Goal: Information Seeking & Learning: Learn about a topic

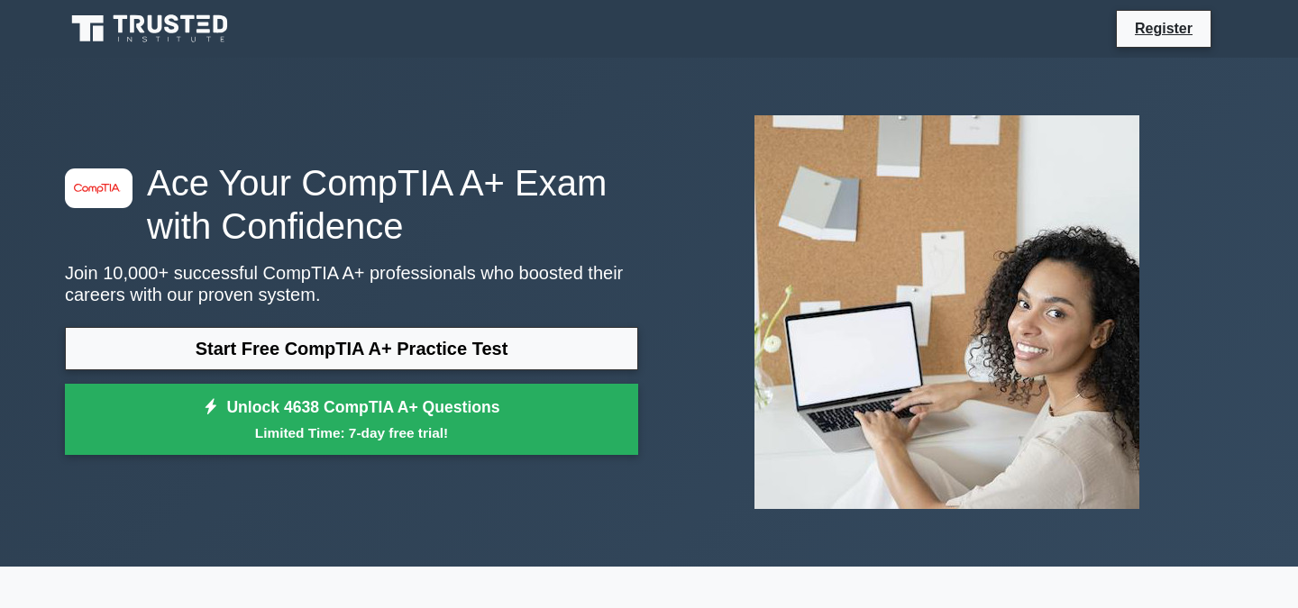
click at [524, 351] on link "Start Free CompTIA A+ Practice Test" at bounding box center [351, 348] width 573 height 43
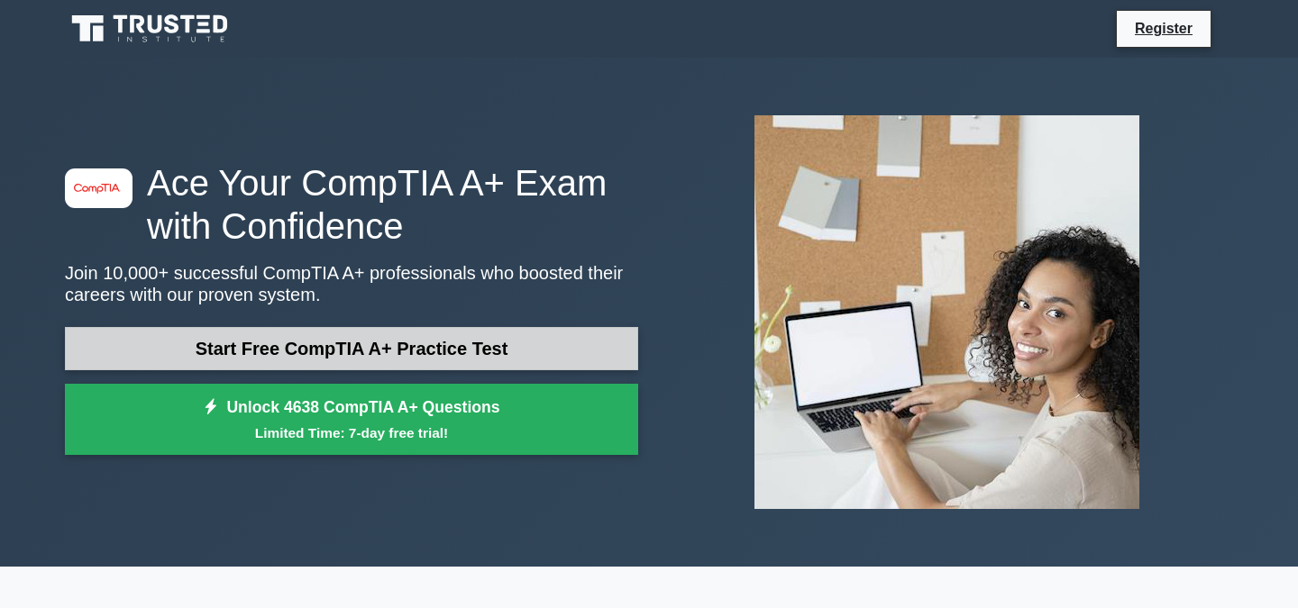
click at [363, 353] on link "Start Free CompTIA A+ Practice Test" at bounding box center [351, 348] width 573 height 43
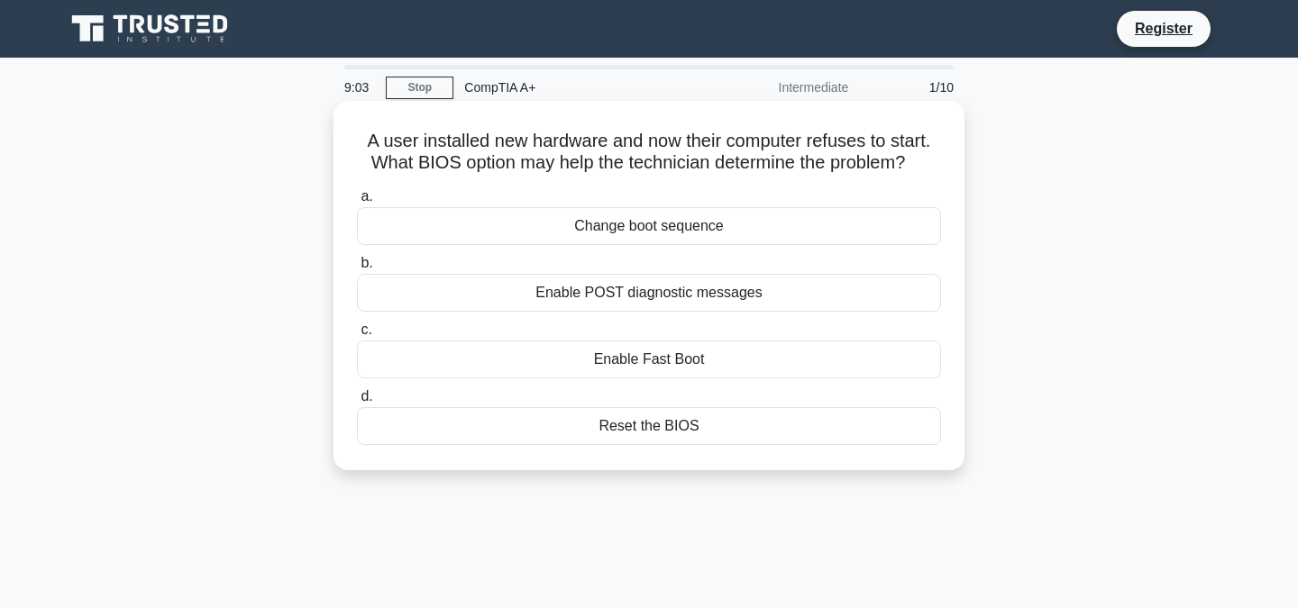
click at [682, 427] on div "Reset the BIOS" at bounding box center [649, 426] width 584 height 38
click at [357, 403] on input "d. Reset the BIOS" at bounding box center [357, 397] width 0 height 12
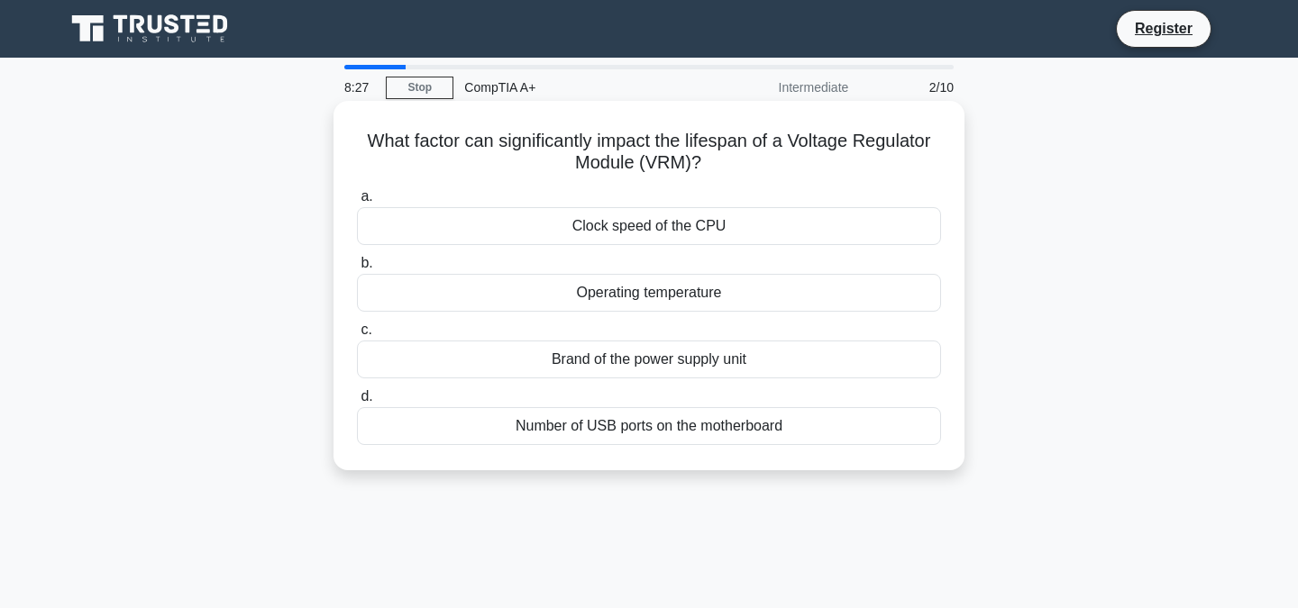
click at [616, 293] on div "Operating temperature" at bounding box center [649, 293] width 584 height 38
click at [357, 269] on input "b. Operating temperature" at bounding box center [357, 264] width 0 height 12
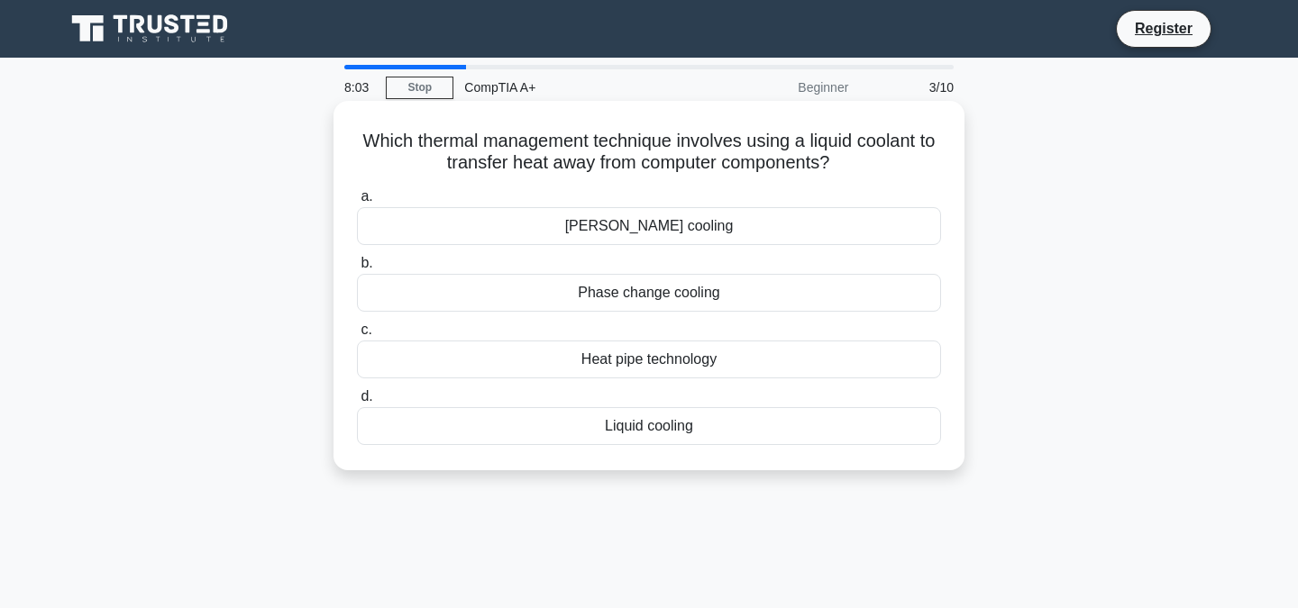
click at [672, 425] on div "Liquid cooling" at bounding box center [649, 426] width 584 height 38
click at [357, 403] on input "d. Liquid cooling" at bounding box center [357, 397] width 0 height 12
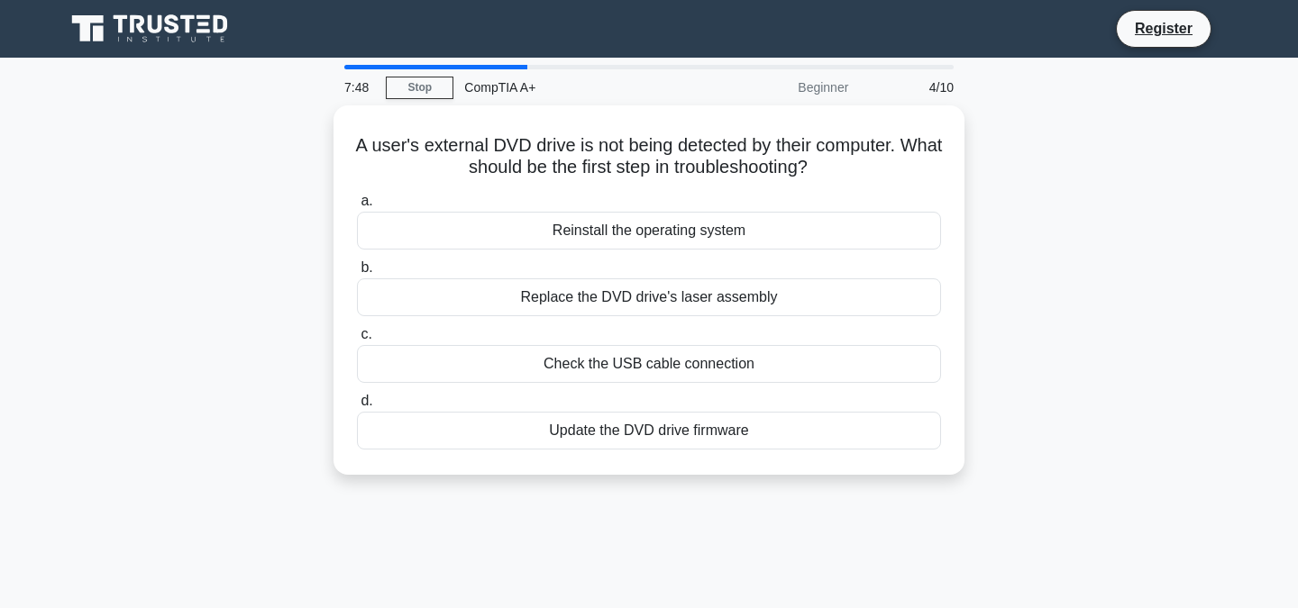
click at [672, 425] on div "Update the DVD drive firmware" at bounding box center [649, 431] width 584 height 38
click at [357, 407] on input "d. Update the DVD drive firmware" at bounding box center [357, 402] width 0 height 12
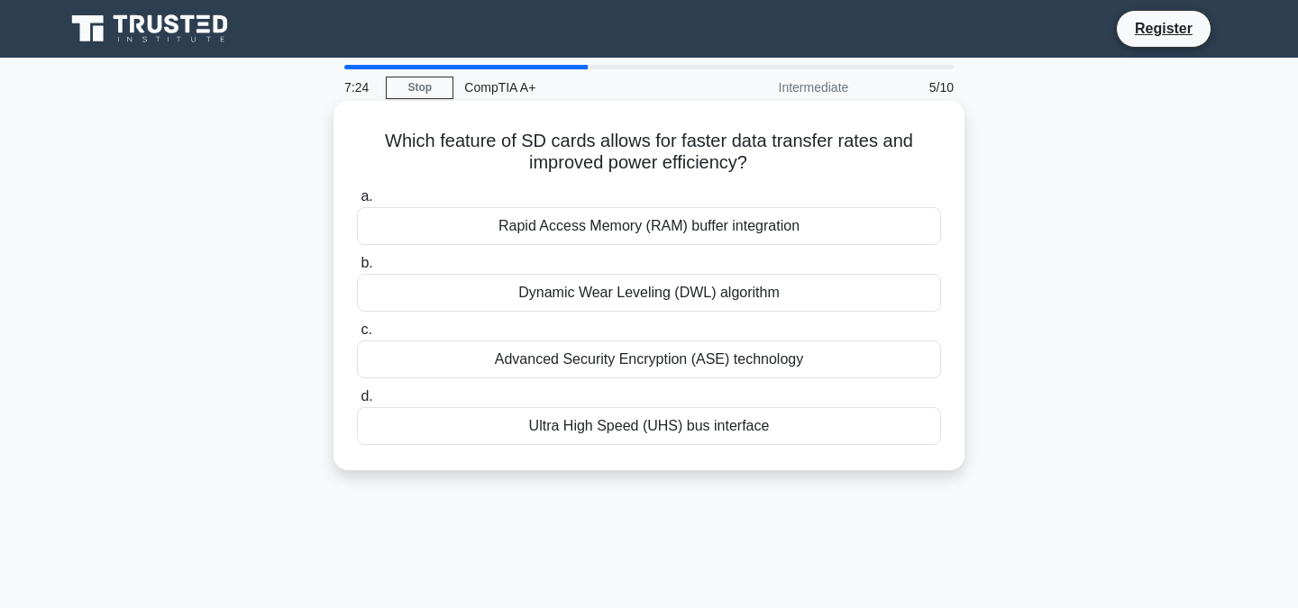
click at [604, 424] on div "Ultra High Speed (UHS) bus interface" at bounding box center [649, 426] width 584 height 38
click at [357, 403] on input "d. Ultra High Speed (UHS) bus interface" at bounding box center [357, 397] width 0 height 12
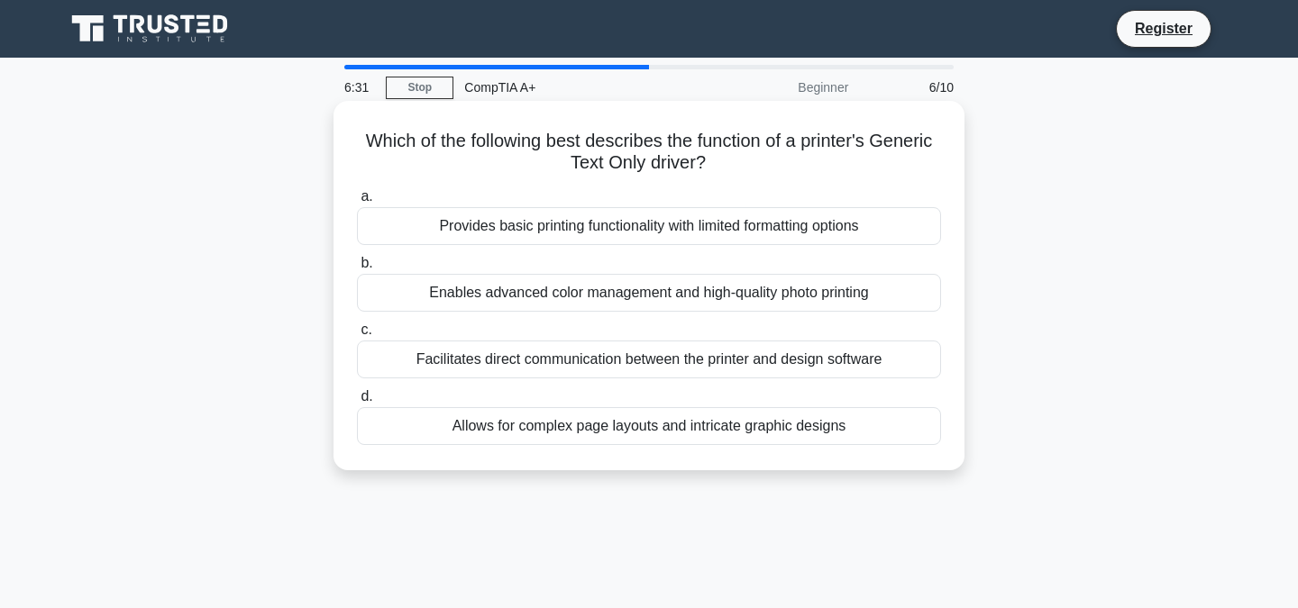
click at [601, 414] on div "Allows for complex page layouts and intricate graphic designs" at bounding box center [649, 426] width 584 height 38
click at [357, 403] on input "d. Allows for complex page layouts and intricate graphic designs" at bounding box center [357, 397] width 0 height 12
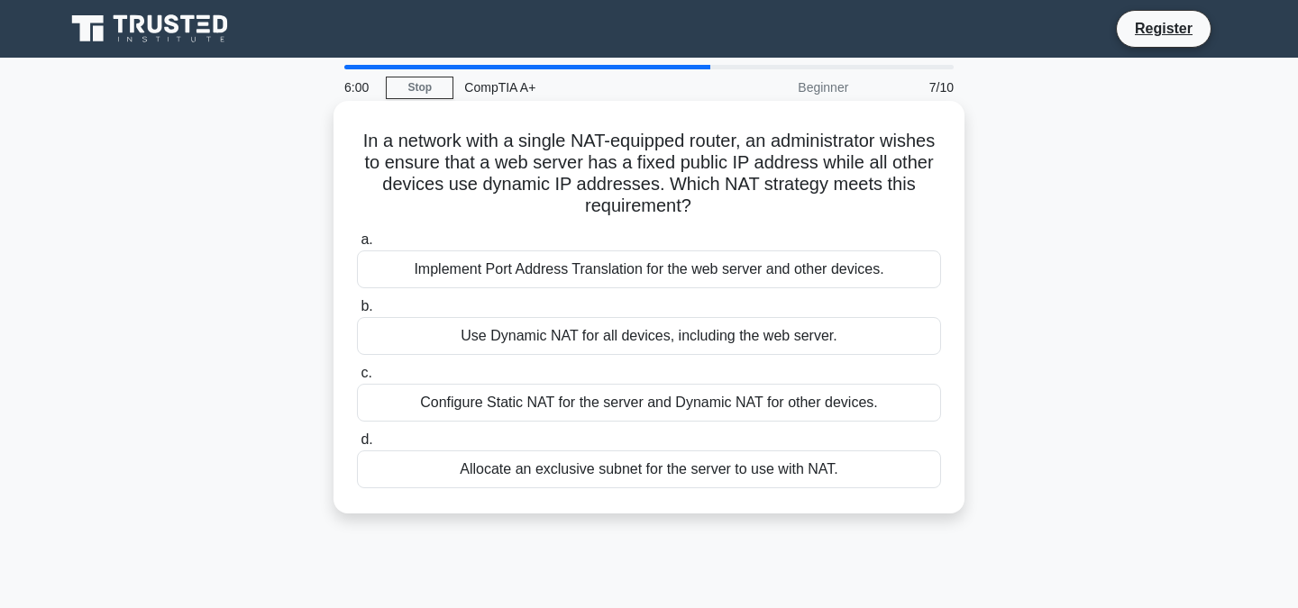
click at [601, 414] on div "Configure Static NAT for the server and Dynamic NAT for other devices." at bounding box center [649, 403] width 584 height 38
click at [357, 379] on input "c. Configure Static NAT for the server and Dynamic NAT for other devices." at bounding box center [357, 374] width 0 height 12
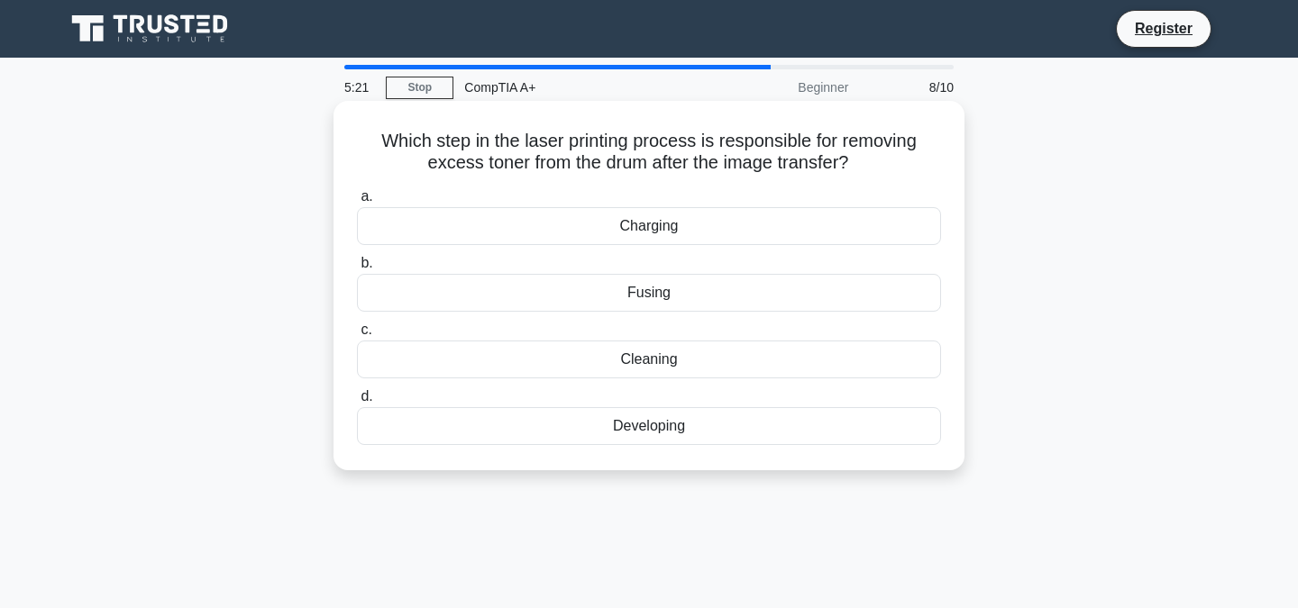
click at [619, 363] on div "Cleaning" at bounding box center [649, 360] width 584 height 38
click at [357, 336] on input "c. Cleaning" at bounding box center [357, 330] width 0 height 12
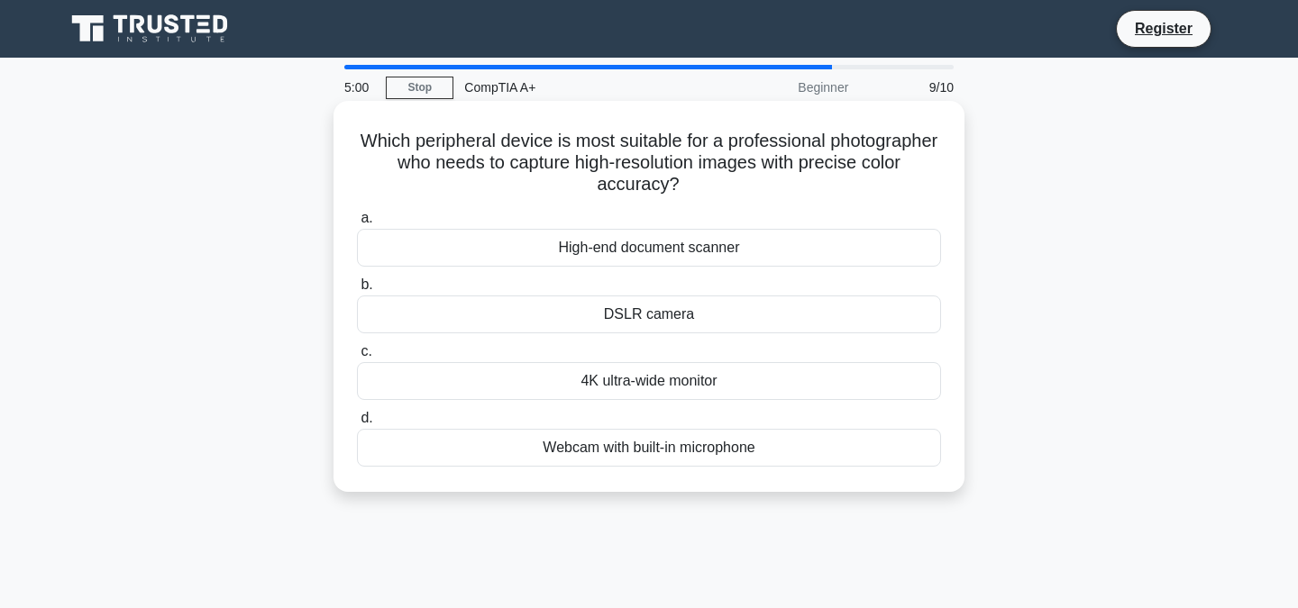
click at [680, 315] on div "DSLR camera" at bounding box center [649, 315] width 584 height 38
click at [357, 291] on input "b. DSLR camera" at bounding box center [357, 285] width 0 height 12
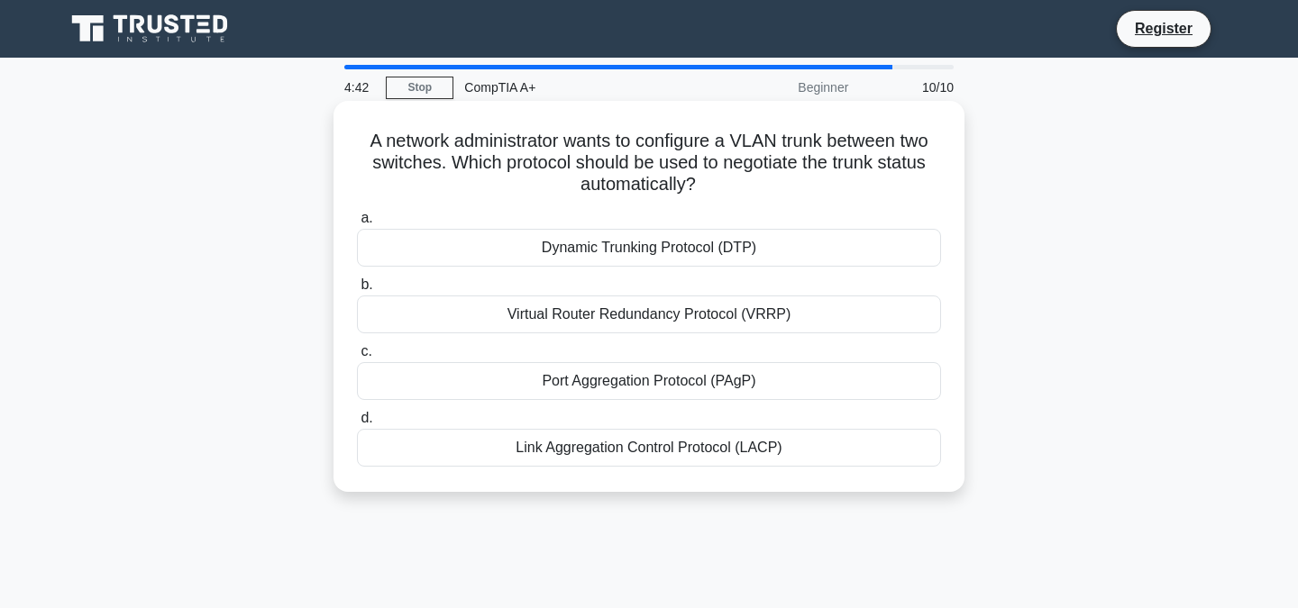
click at [690, 232] on div "Dynamic Trunking Protocol (DTP)" at bounding box center [649, 248] width 584 height 38
click at [357, 224] on input "a. Dynamic Trunking Protocol (DTP)" at bounding box center [357, 219] width 0 height 12
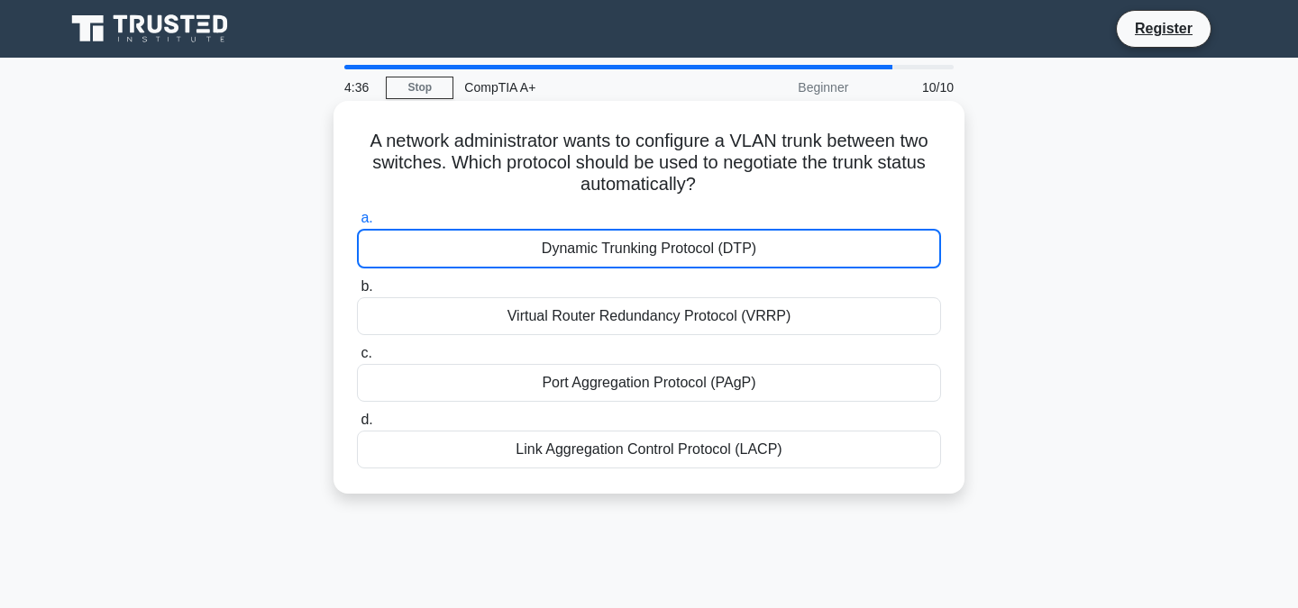
drag, startPoint x: 710, startPoint y: 192, endPoint x: 369, endPoint y: 138, distance: 345.8
click at [369, 138] on h5 "A network administrator wants to configure a VLAN trunk between two switches. W…" at bounding box center [649, 163] width 588 height 67
copy h5 "A network administrator wants to configure a VLAN trunk between two switches. W…"
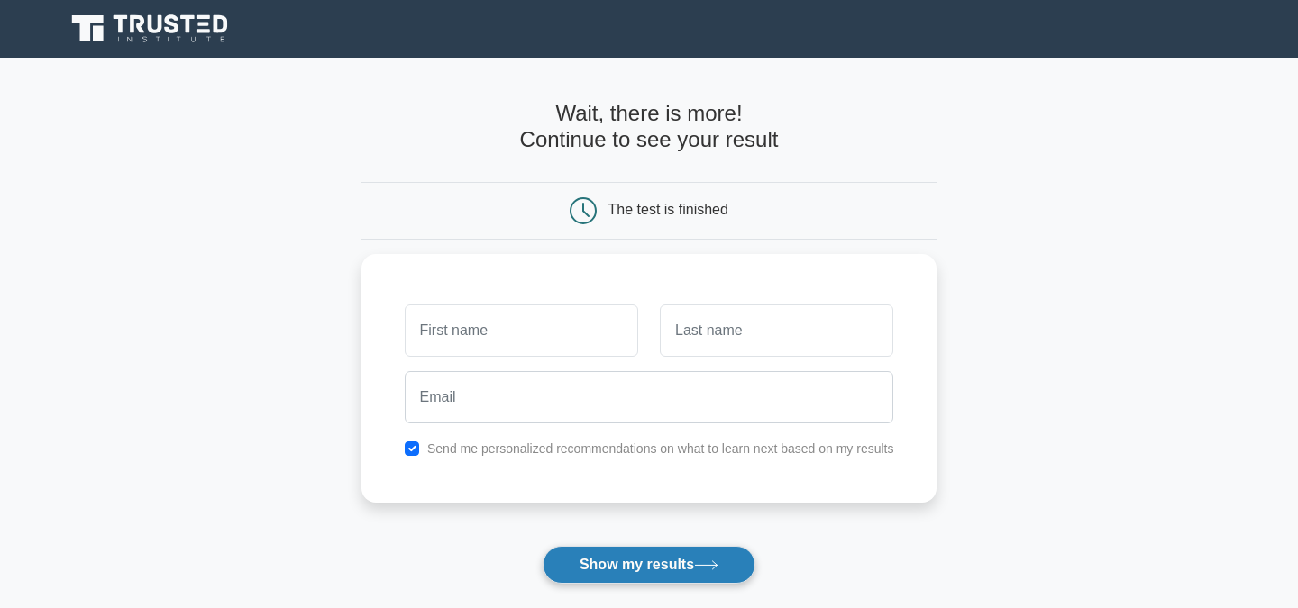
click at [710, 565] on icon at bounding box center [706, 566] width 24 height 10
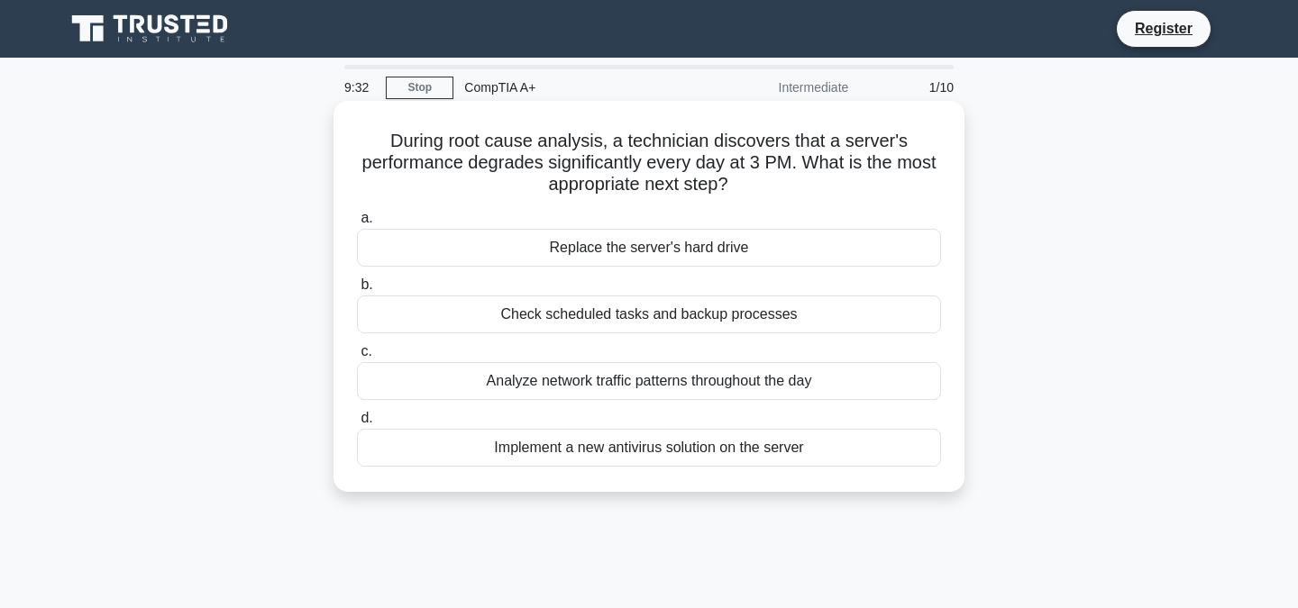
drag, startPoint x: 734, startPoint y: 195, endPoint x: 374, endPoint y: 141, distance: 363.6
click at [374, 141] on h5 "During root cause analysis, a technician discovers that a server's performance …" at bounding box center [649, 163] width 588 height 67
copy h5 "During root cause analysis, a technician discovers that a server's performance …"
click at [634, 315] on div "Check scheduled tasks and backup processes" at bounding box center [649, 315] width 584 height 38
click at [357, 291] on input "b. Check scheduled tasks and backup processes" at bounding box center [357, 285] width 0 height 12
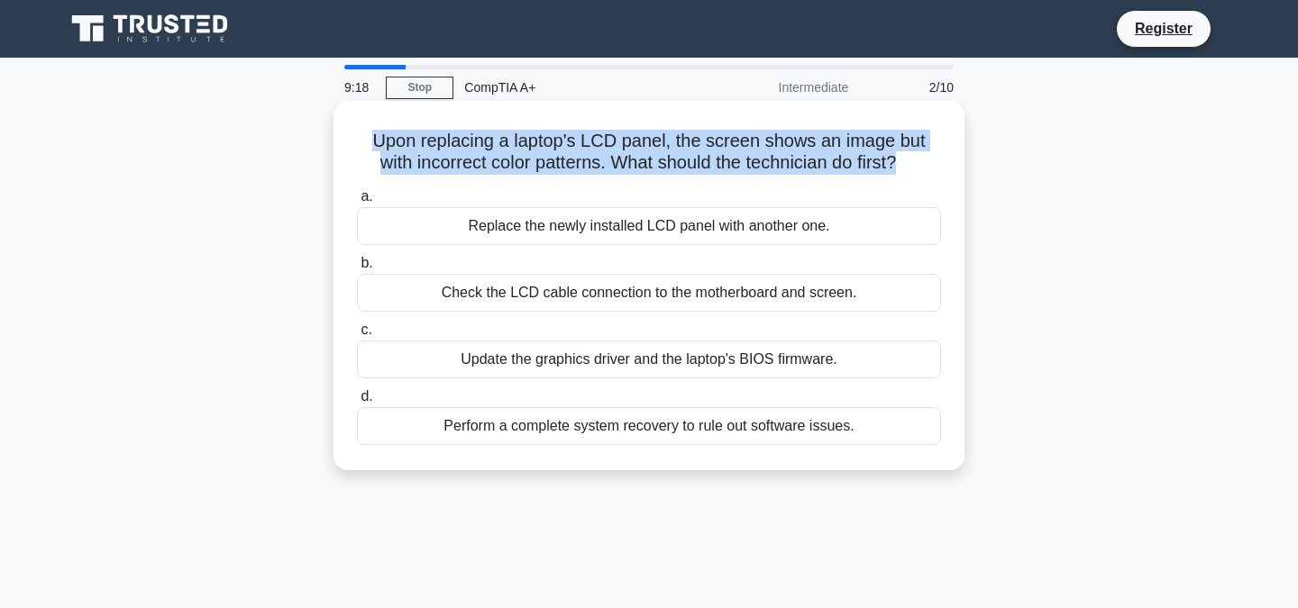
drag, startPoint x: 875, startPoint y: 167, endPoint x: 336, endPoint y: 138, distance: 539.7
click at [336, 138] on div "Upon replacing a laptop's LCD panel, the screen shows an image but with incorre…" at bounding box center [648, 286] width 631 height 370
copy h5 "Upon replacing a laptop's LCD panel, the screen shows an image but with incorre…"
click at [585, 295] on div "Check the LCD cable connection to the motherboard and screen." at bounding box center [649, 293] width 584 height 38
click at [357, 269] on input "b. Check the LCD cable connection to the motherboard and screen." at bounding box center [357, 264] width 0 height 12
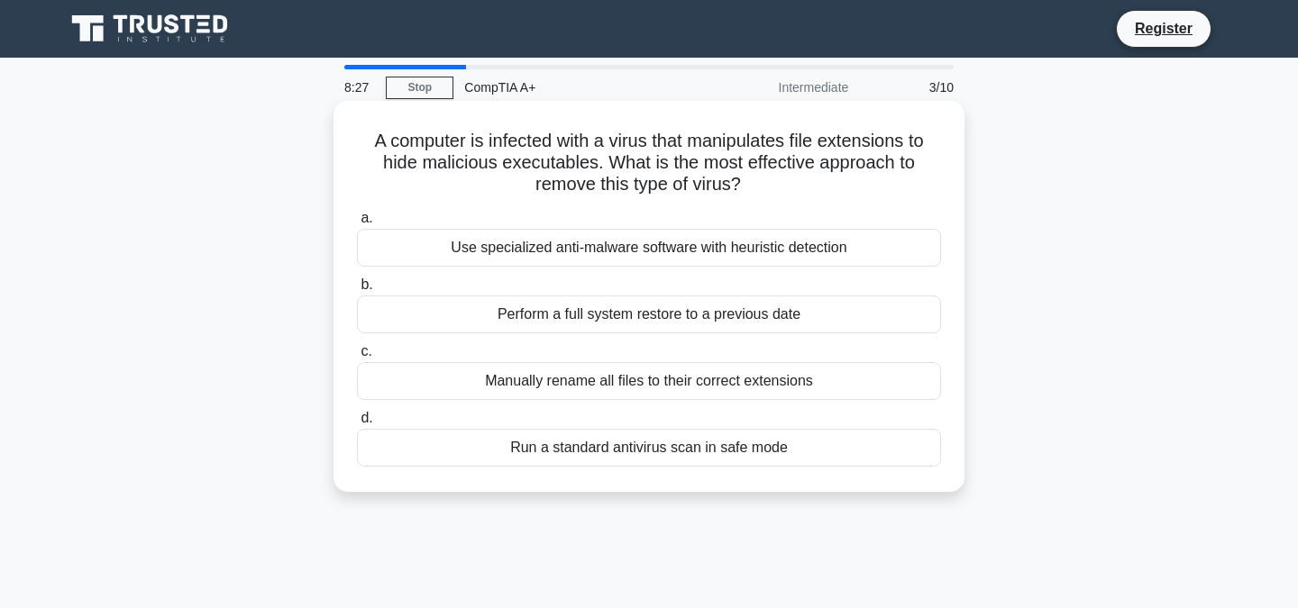
drag, startPoint x: 745, startPoint y: 187, endPoint x: 363, endPoint y: 146, distance: 384.3
click at [363, 146] on h5 "A computer is infected with a virus that manipulates file extensions to hide ma…" at bounding box center [649, 163] width 588 height 67
copy h5 "A computer is infected with a virus that manipulates file extensions to hide ma…"
click at [553, 247] on div "Use specialized anti-malware software with heuristic detection" at bounding box center [649, 248] width 584 height 38
click at [357, 224] on input "a. Use specialized anti-malware software with heuristic detection" at bounding box center [357, 219] width 0 height 12
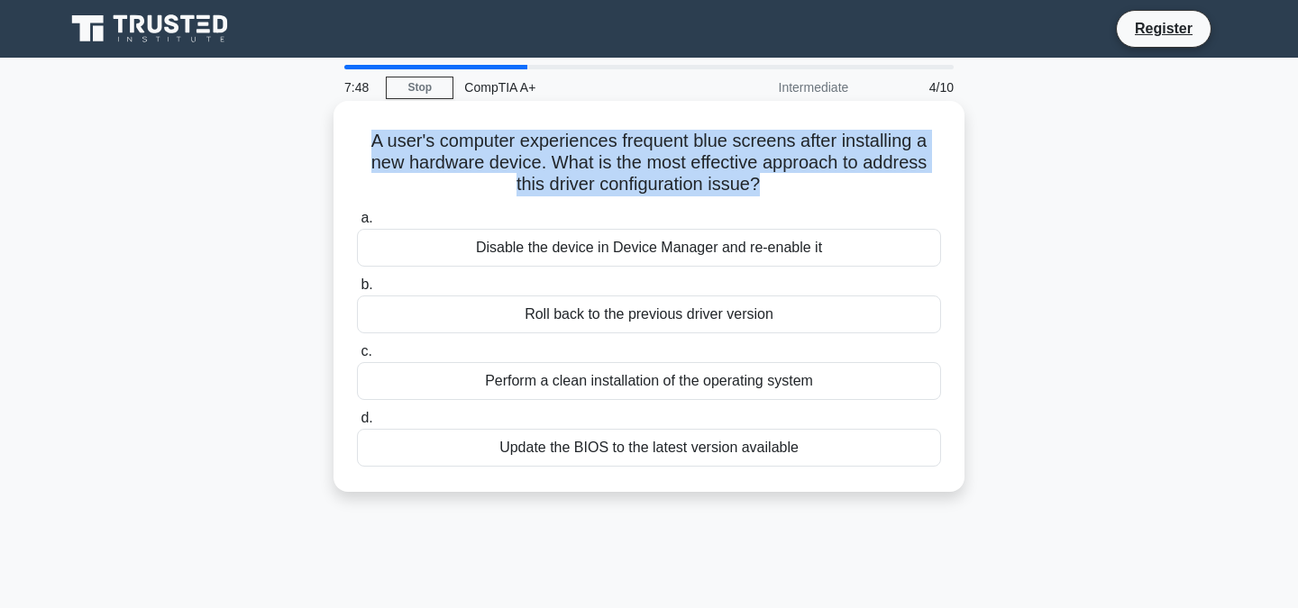
drag, startPoint x: 756, startPoint y: 187, endPoint x: 367, endPoint y: 131, distance: 393.5
click at [367, 131] on h5 "A user's computer experiences frequent blue screens after installing a new hard…" at bounding box center [649, 163] width 588 height 67
copy h5 "A user's computer experiences frequent blue screens after installing a new hard…"
click at [666, 381] on div "Perform a clean installation of the operating system" at bounding box center [649, 381] width 584 height 38
click at [357, 358] on input "c. Perform a clean installation of the operating system" at bounding box center [357, 352] width 0 height 12
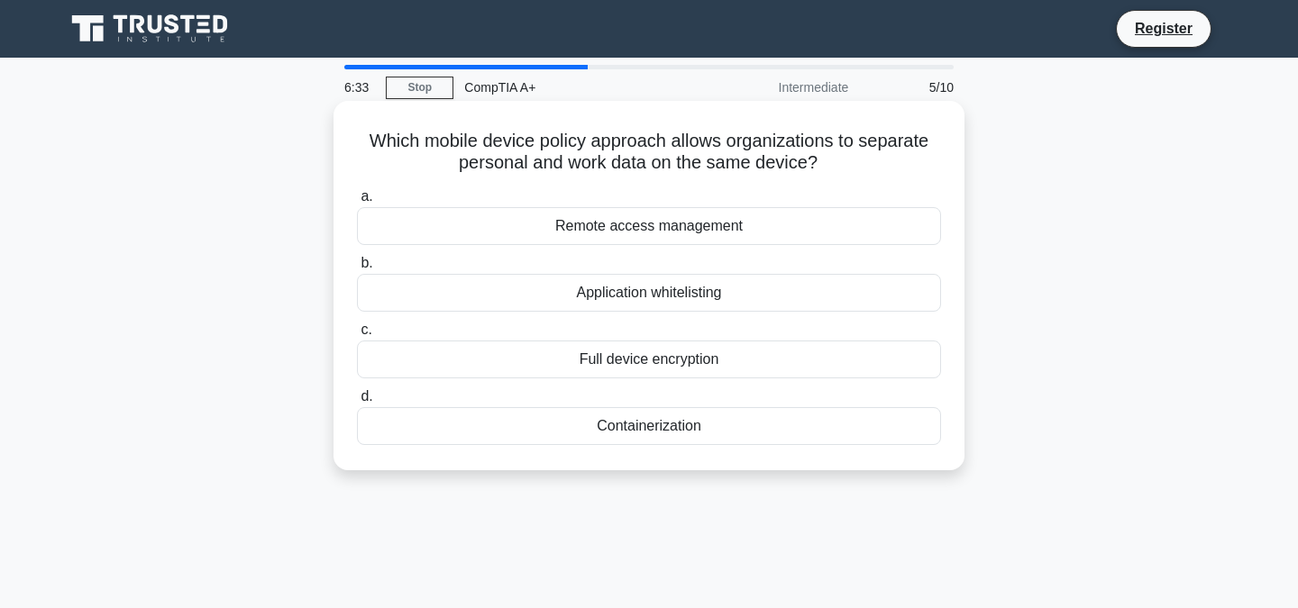
drag, startPoint x: 818, startPoint y: 160, endPoint x: 373, endPoint y: 141, distance: 445.6
click at [373, 141] on h5 "Which mobile device policy approach allows organizations to separate personal a…" at bounding box center [649, 152] width 588 height 45
copy h5 "Which mobile device policy approach allows organizations to separate personal a…"
click at [647, 297] on div "Application whitelisting" at bounding box center [649, 293] width 584 height 38
click at [357, 269] on input "b. Application whitelisting" at bounding box center [357, 264] width 0 height 12
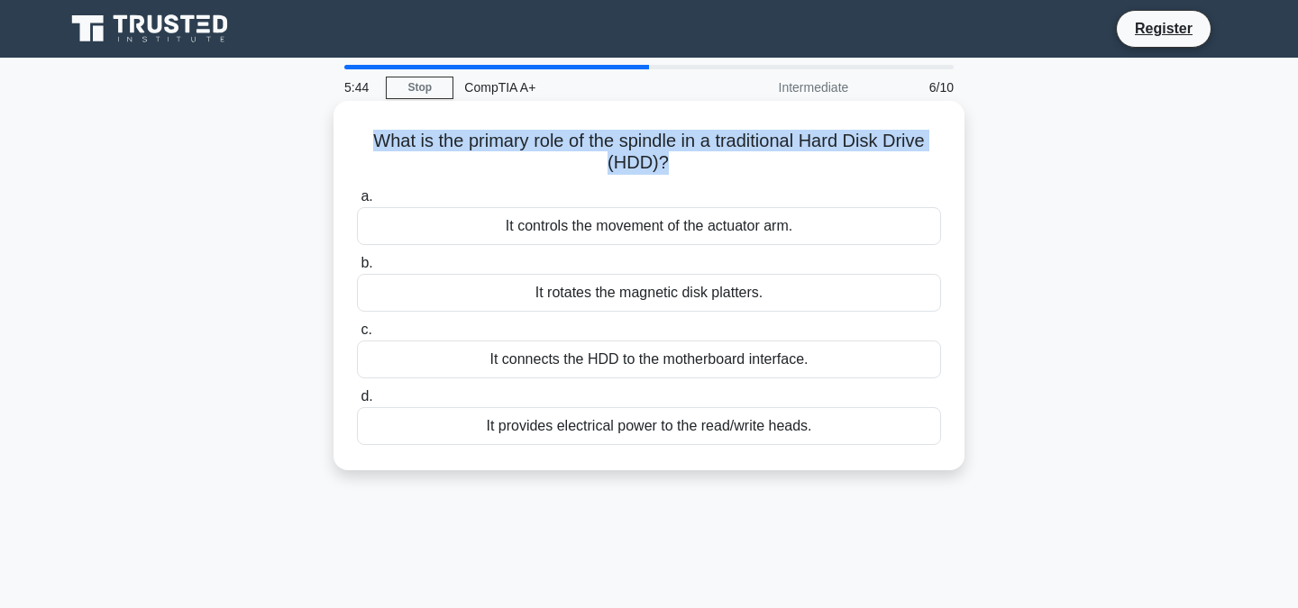
drag, startPoint x: 667, startPoint y: 159, endPoint x: 447, endPoint y: 122, distance: 223.0
click at [447, 122] on div "What is the primary role of the spindle in a traditional Hard Disk Drive (HDD)?…" at bounding box center [649, 285] width 616 height 355
copy h5 "What is the primary role of the spindle in a traditional Hard Disk Drive (HDD)?"
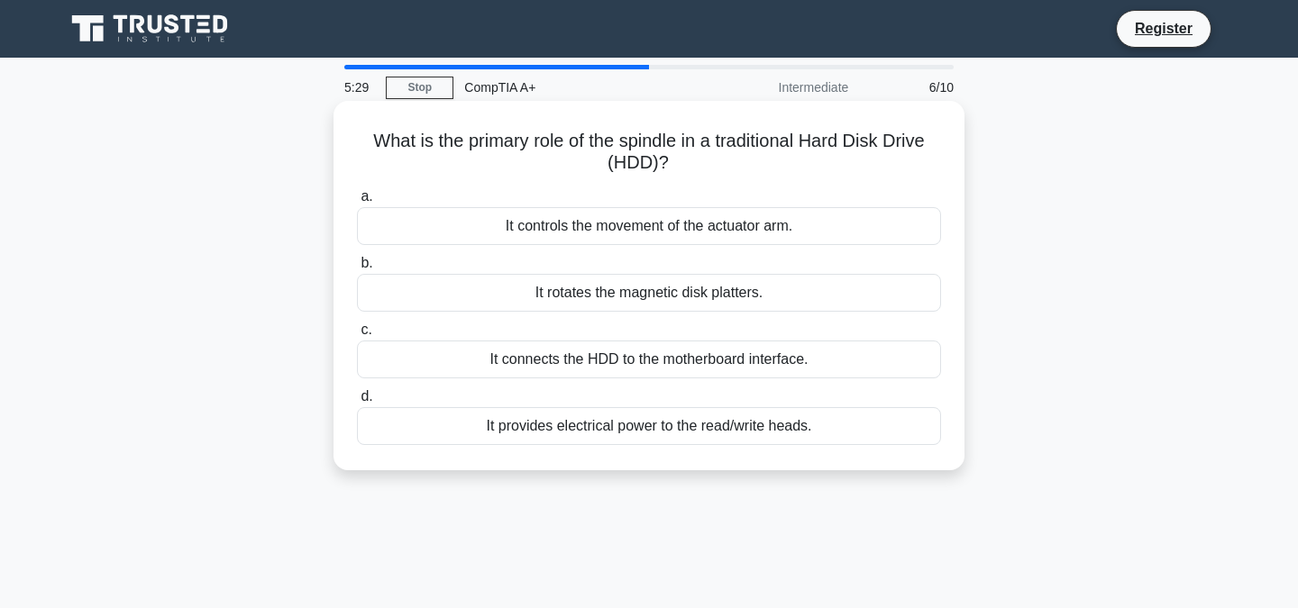
click at [567, 233] on div "It controls the movement of the actuator arm." at bounding box center [649, 226] width 584 height 38
click at [357, 203] on input "a. It controls the movement of the actuator arm." at bounding box center [357, 197] width 0 height 12
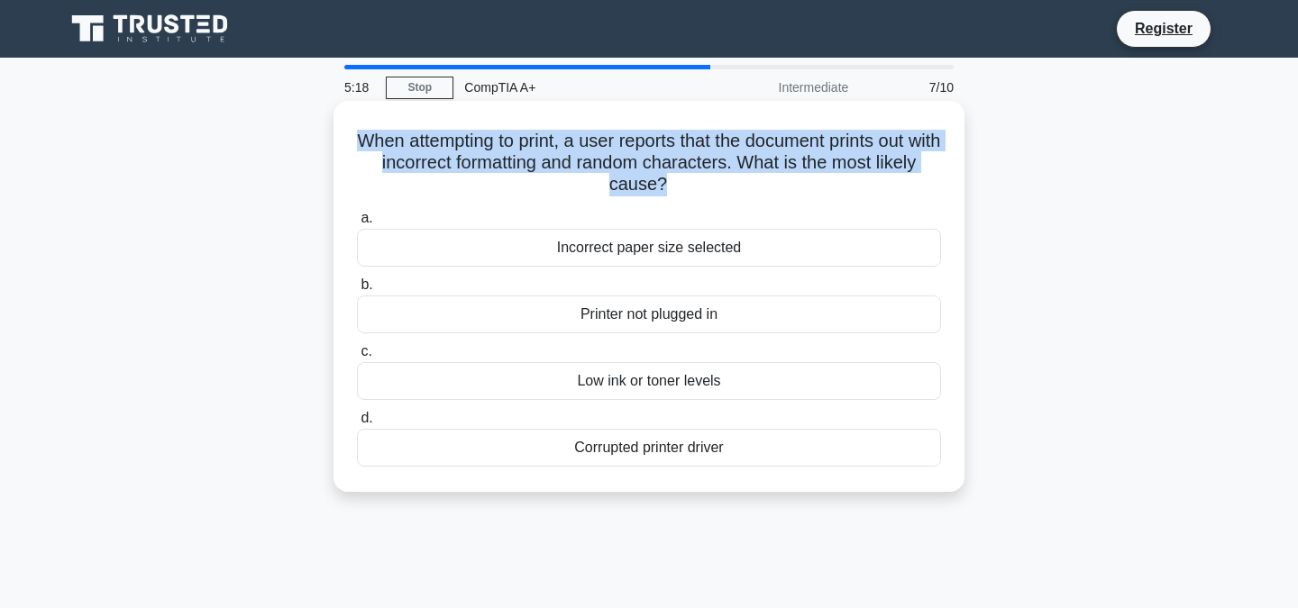
drag, startPoint x: 662, startPoint y: 189, endPoint x: 367, endPoint y: 151, distance: 298.1
click at [367, 151] on h5 "When attempting to print, a user reports that the document prints out with inco…" at bounding box center [649, 163] width 588 height 67
copy h5 "When attempting to print, a user reports that the document prints out with inco…"
click at [577, 452] on div "Corrupted printer driver" at bounding box center [649, 448] width 584 height 38
click at [357, 424] on input "d. Corrupted printer driver" at bounding box center [357, 419] width 0 height 12
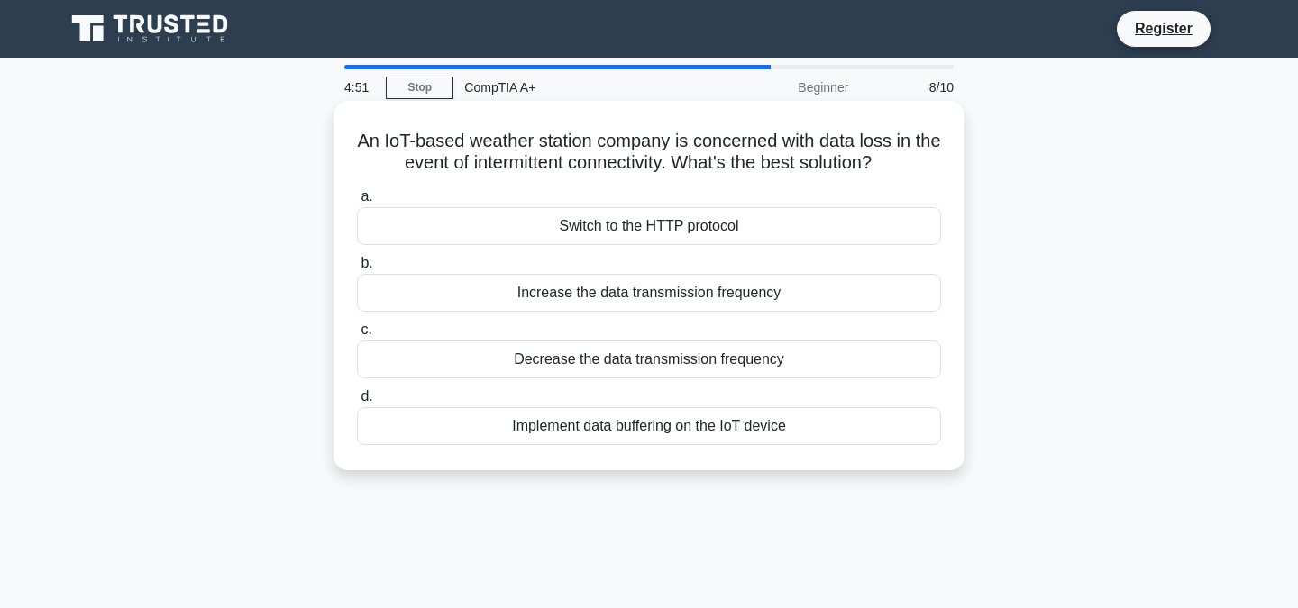
drag, startPoint x: 881, startPoint y: 160, endPoint x: 360, endPoint y: 149, distance: 521.1
click at [360, 149] on h5 "An IoT-based weather station company is concerned with data loss in the event o…" at bounding box center [649, 152] width 588 height 45
copy h5 "An IoT-based weather station company is concerned with data loss in the event o…"
click at [594, 423] on div "Implement data buffering on the IoT device" at bounding box center [649, 426] width 584 height 38
click at [357, 403] on input "d. Implement data buffering on the IoT device" at bounding box center [357, 397] width 0 height 12
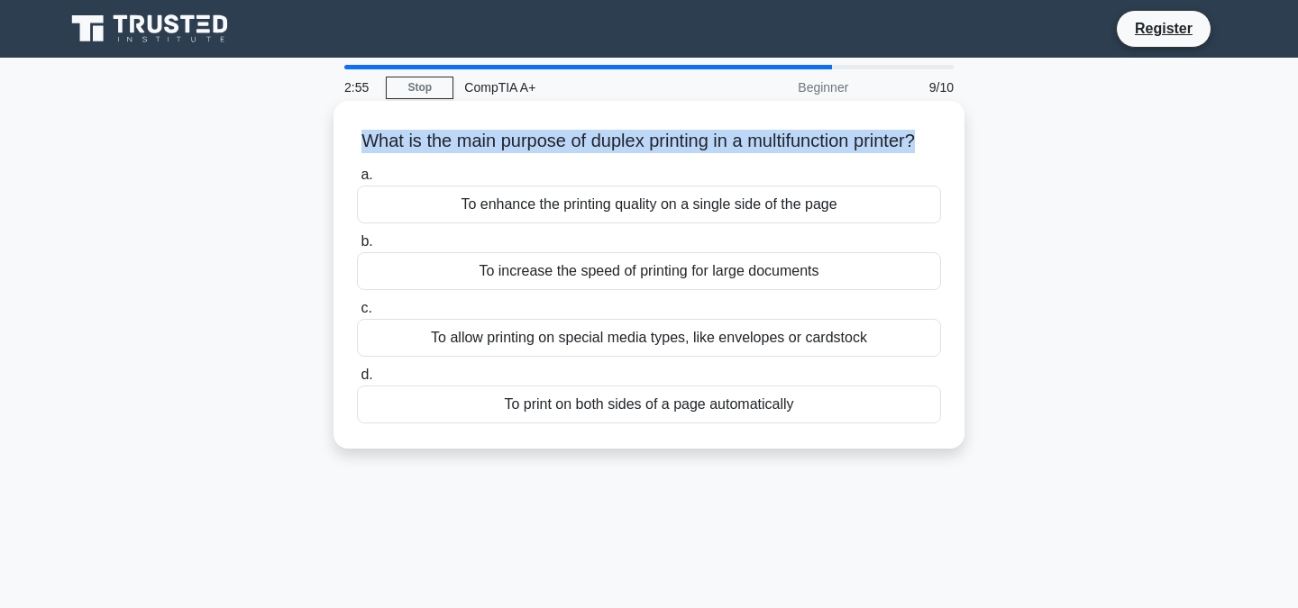
drag, startPoint x: 932, startPoint y: 137, endPoint x: 367, endPoint y: 136, distance: 565.1
click at [367, 136] on h5 "What is the main purpose of duplex printing in a multifunction printer? .spinne…" at bounding box center [649, 141] width 588 height 23
copy h5 "What is the main purpose of duplex printing in a multifunction printer?"
click at [595, 424] on div "To print on both sides of a page automatically" at bounding box center [649, 405] width 584 height 38
click at [357, 381] on input "d. To print on both sides of a page automatically" at bounding box center [357, 376] width 0 height 12
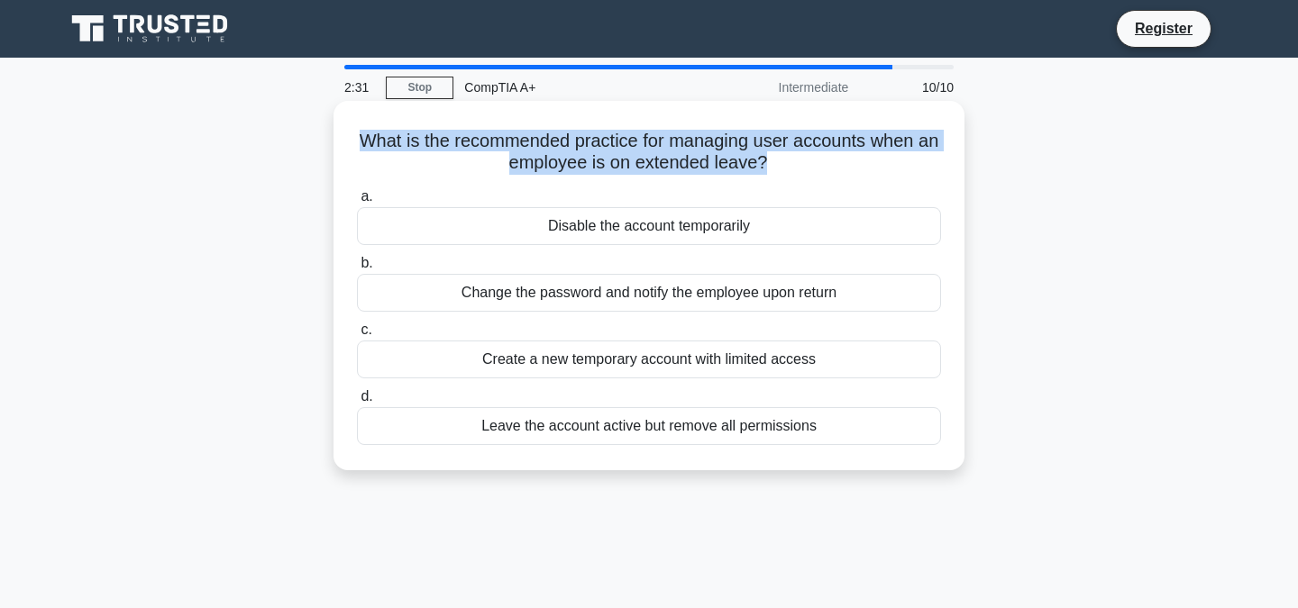
drag, startPoint x: 764, startPoint y: 161, endPoint x: 539, endPoint y: 123, distance: 228.5
click at [539, 123] on div "What is the recommended practice for managing user accounts when an employee is…" at bounding box center [649, 285] width 616 height 355
copy h5 "What is the recommended practice for managing user accounts when an employee is…"
click at [609, 444] on div "Leave the account active but remove all permissions" at bounding box center [649, 426] width 584 height 38
click at [357, 403] on input "d. Leave the account active but remove all permissions" at bounding box center [357, 397] width 0 height 12
